Goal: Task Accomplishment & Management: Use online tool/utility

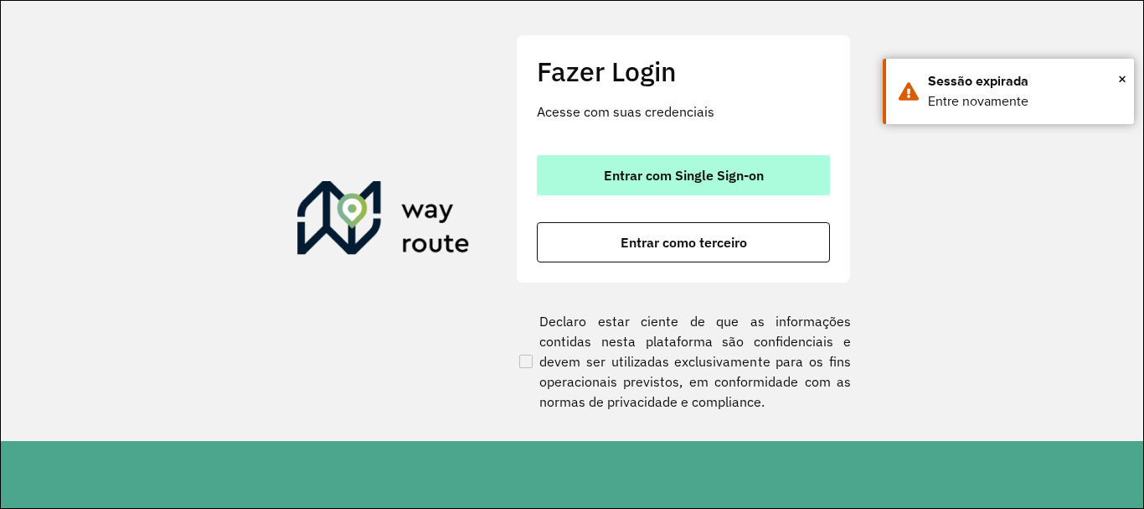
drag, startPoint x: 765, startPoint y: 201, endPoint x: 790, endPoint y: 187, distance: 28.9
click at [783, 191] on div "Entrar com Single Sign-on Entrar como terceiro" at bounding box center [683, 208] width 293 height 107
drag, startPoint x: 790, startPoint y: 186, endPoint x: 777, endPoint y: 182, distance: 13.2
click at [788, 184] on button "Entrar com Single Sign-on" at bounding box center [683, 175] width 293 height 40
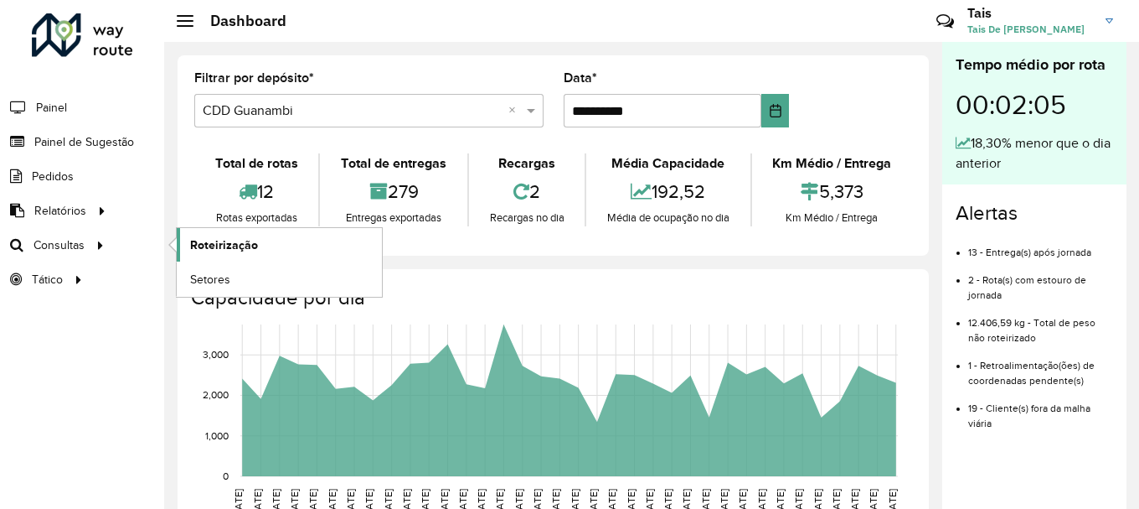
click at [259, 241] on link "Roteirização" at bounding box center [279, 245] width 205 height 34
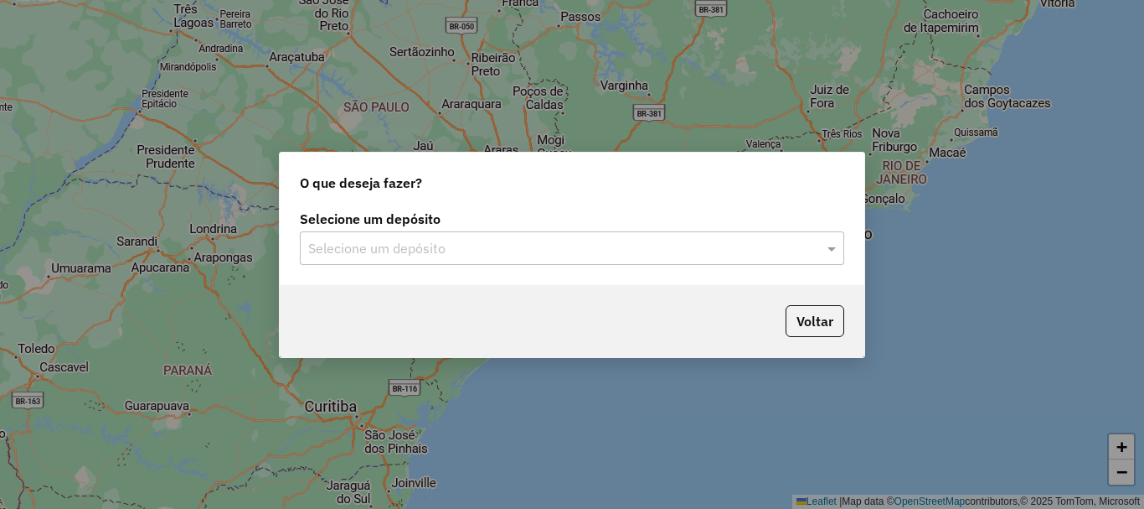
click at [591, 246] on input "text" at bounding box center [555, 249] width 494 height 20
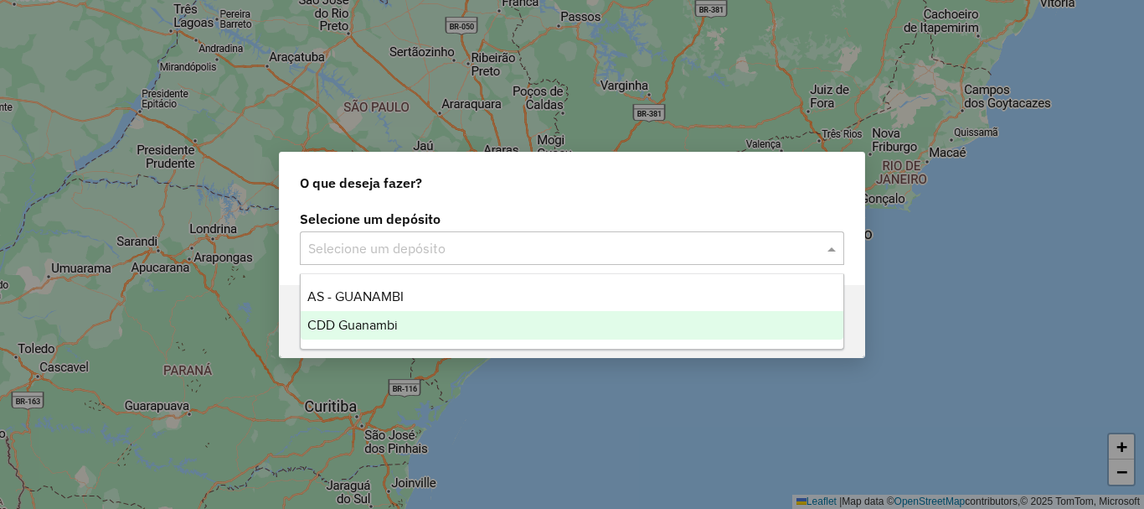
drag, startPoint x: 379, startPoint y: 330, endPoint x: 500, endPoint y: 308, distance: 123.4
click at [381, 330] on span "CDD Guanambi" at bounding box center [352, 325] width 90 height 14
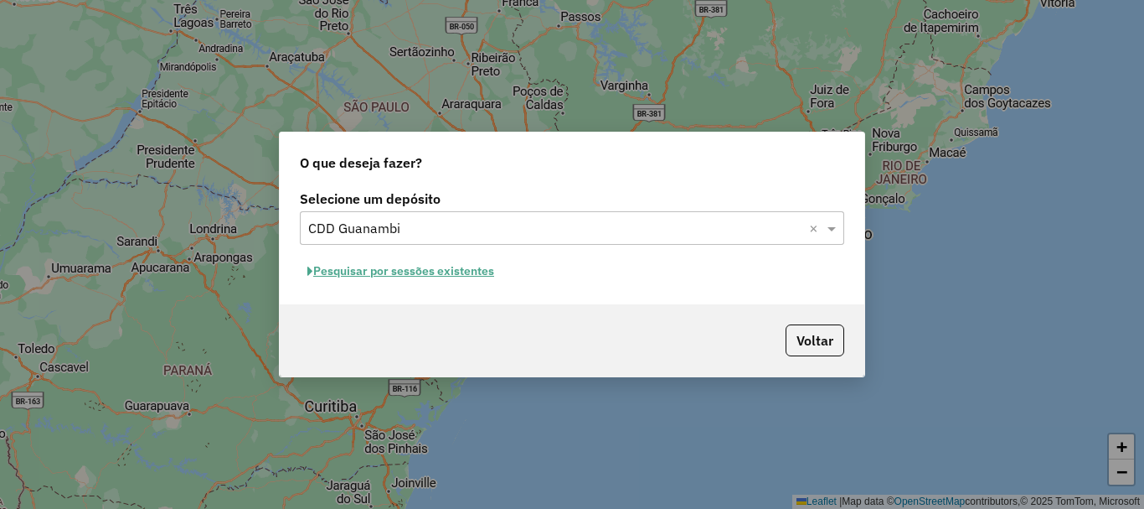
click at [487, 272] on button "Pesquisar por sessões existentes" at bounding box center [401, 271] width 202 height 26
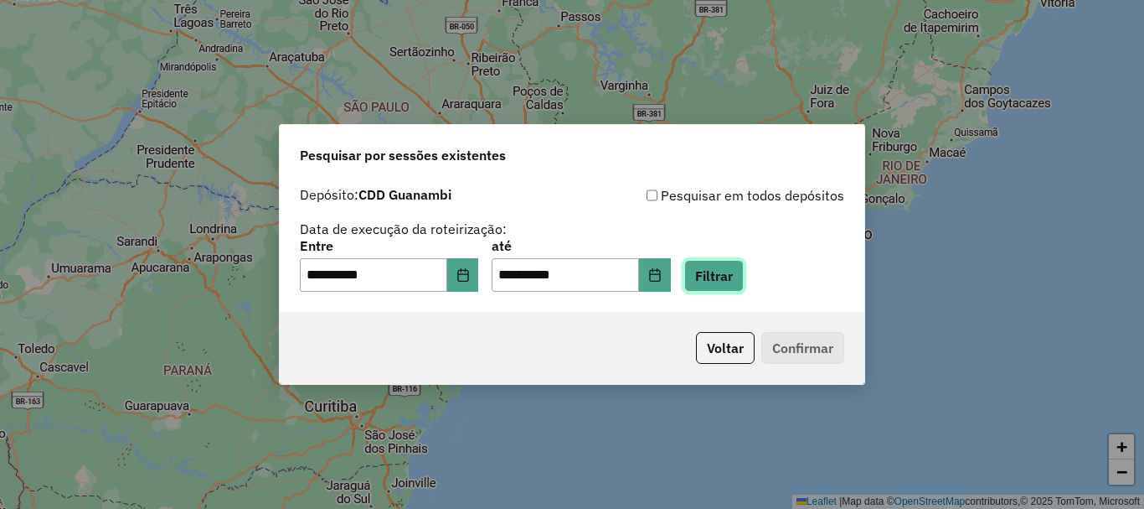
click at [744, 271] on button "Filtrar" at bounding box center [713, 276] width 59 height 32
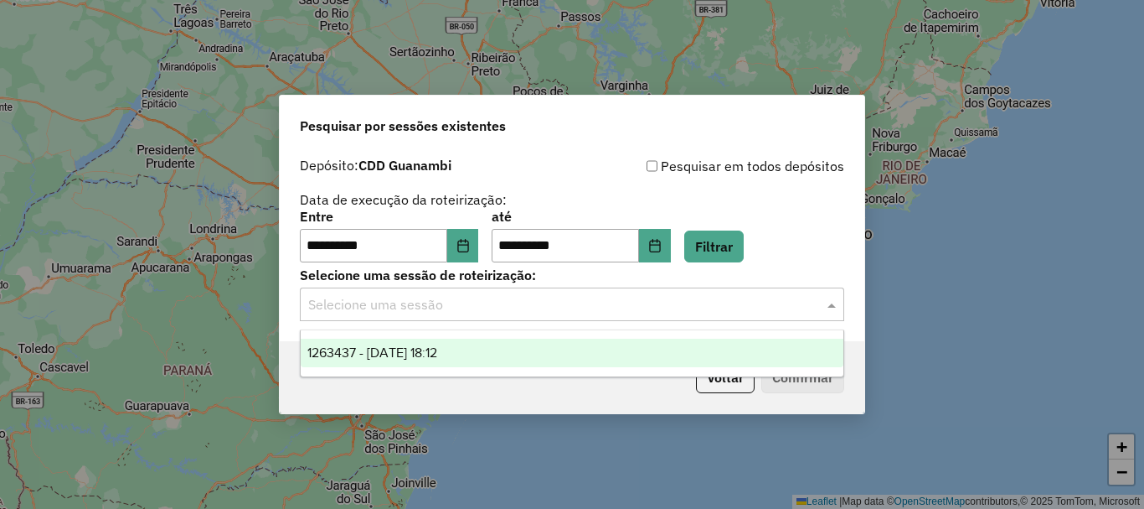
click at [612, 305] on input "text" at bounding box center [555, 305] width 494 height 20
click at [418, 360] on div "1263437 - 11/09/2025 18:12" at bounding box center [572, 352] width 543 height 28
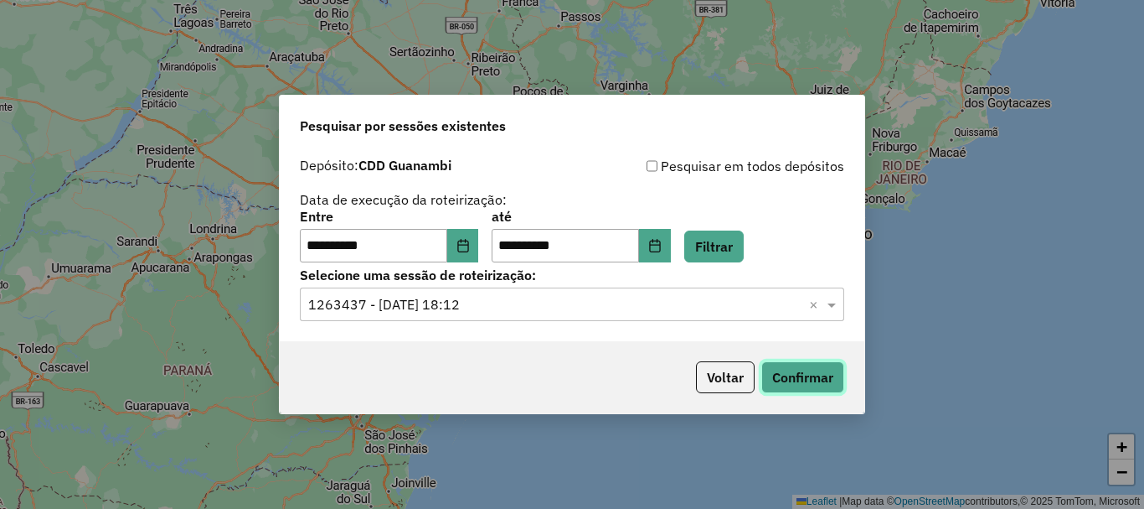
click at [816, 375] on button "Confirmar" at bounding box center [803, 377] width 83 height 32
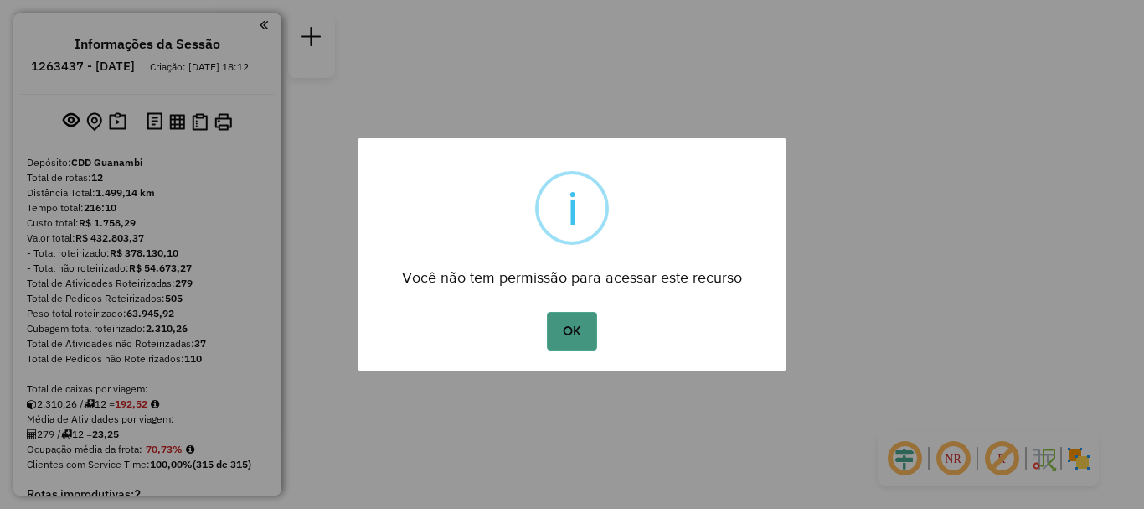
click at [577, 330] on button "OK" at bounding box center [571, 331] width 49 height 39
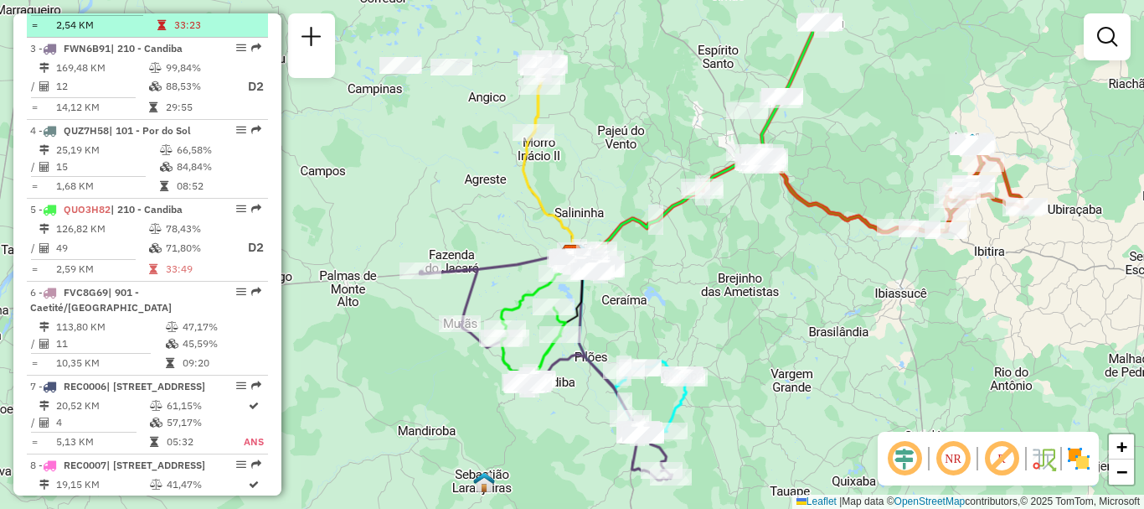
scroll to position [881, 0]
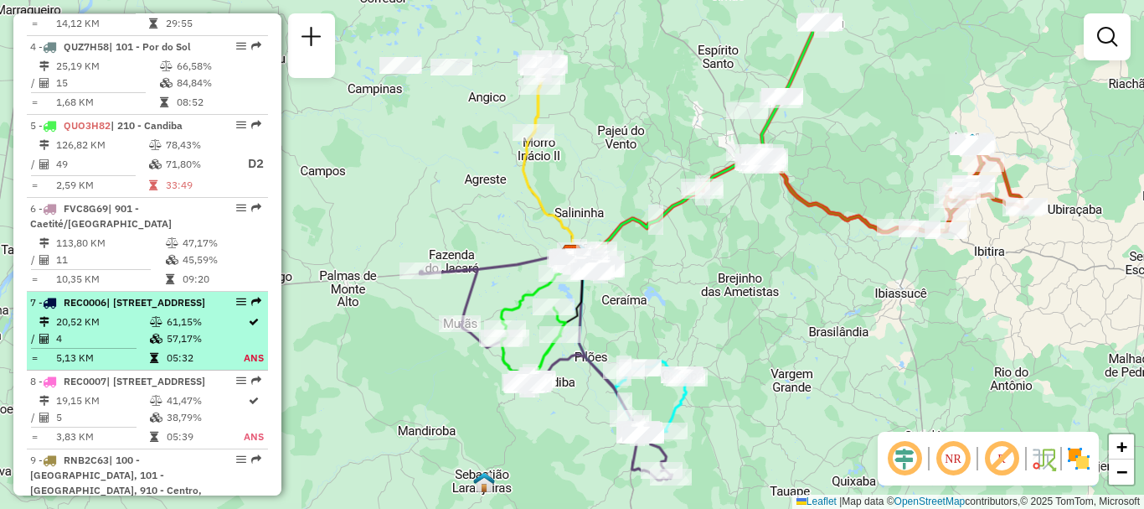
click at [111, 308] on span "| 111 - Caiçara, 120 - São Francisco, 121 - Belo Horizonte" at bounding box center [155, 302] width 99 height 13
select select "**********"
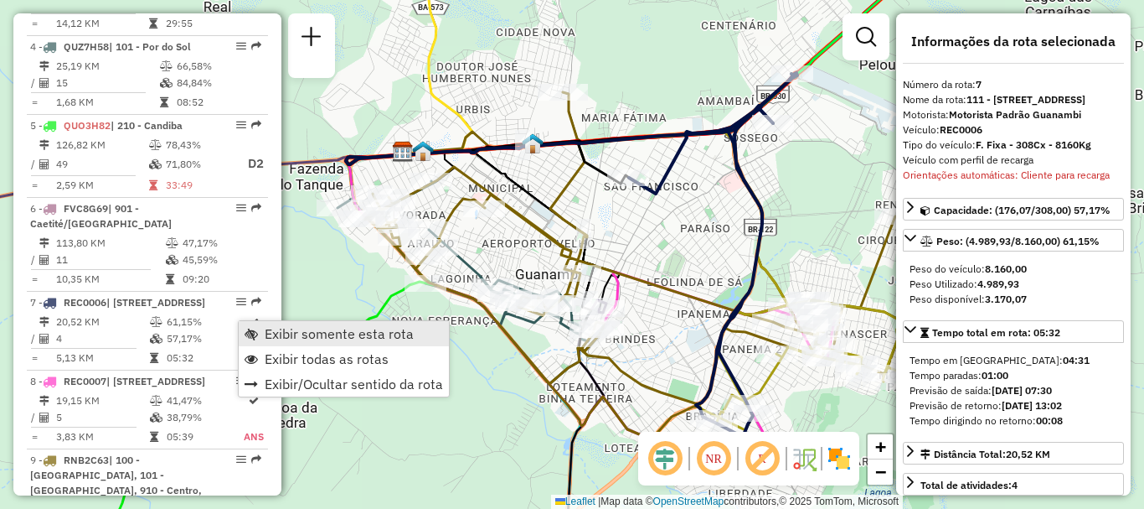
click at [266, 333] on span "Exibir somente esta rota" at bounding box center [339, 333] width 149 height 13
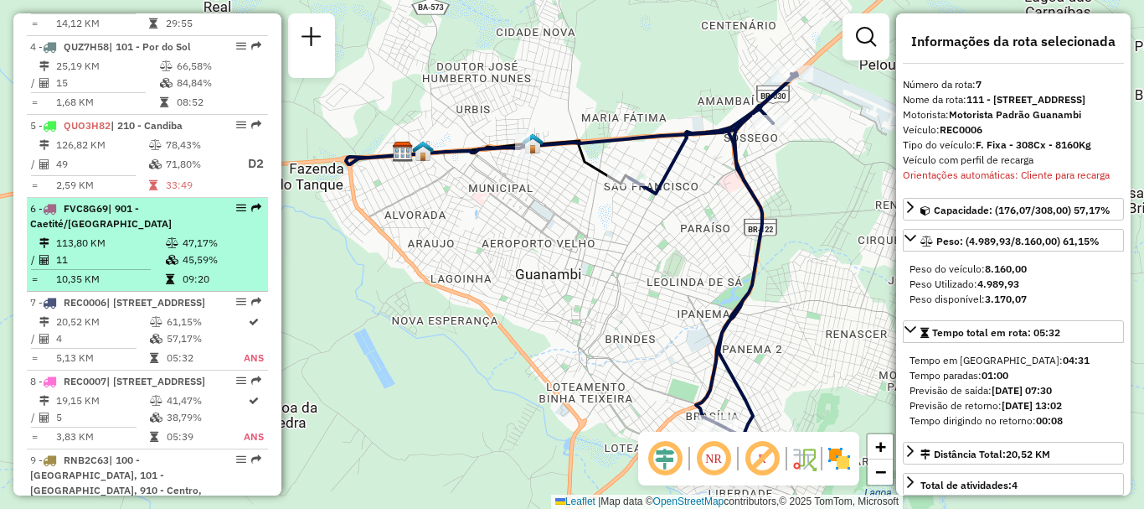
scroll to position [1049, 0]
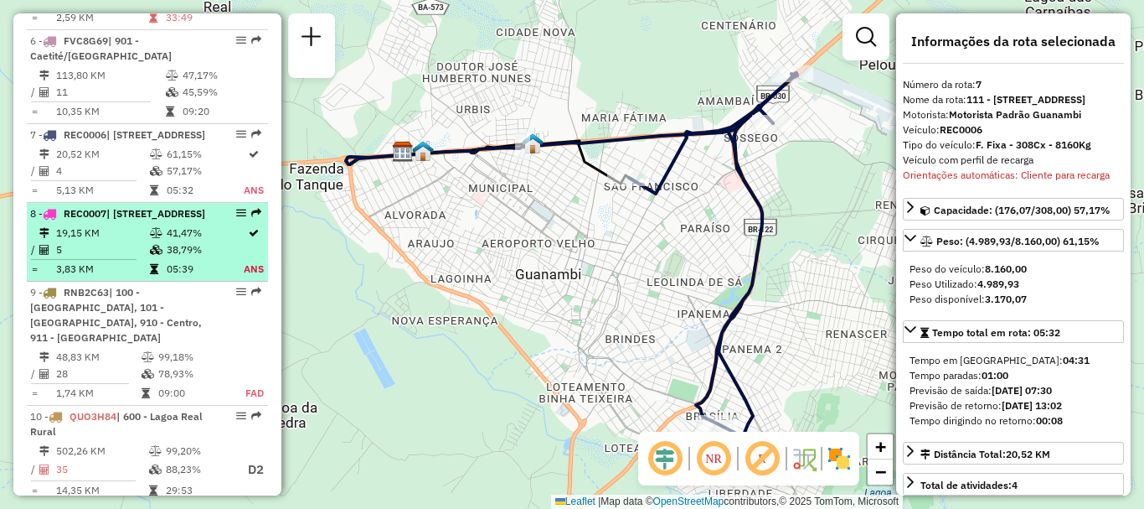
click at [164, 282] on li "8 - REC0007 | 111 - Caiçara, 910 - Centro 19,15 KM 41,47% / 5 38,79% = 3,83 KM …" at bounding box center [147, 242] width 241 height 79
